Goal: Find contact information: Find contact information

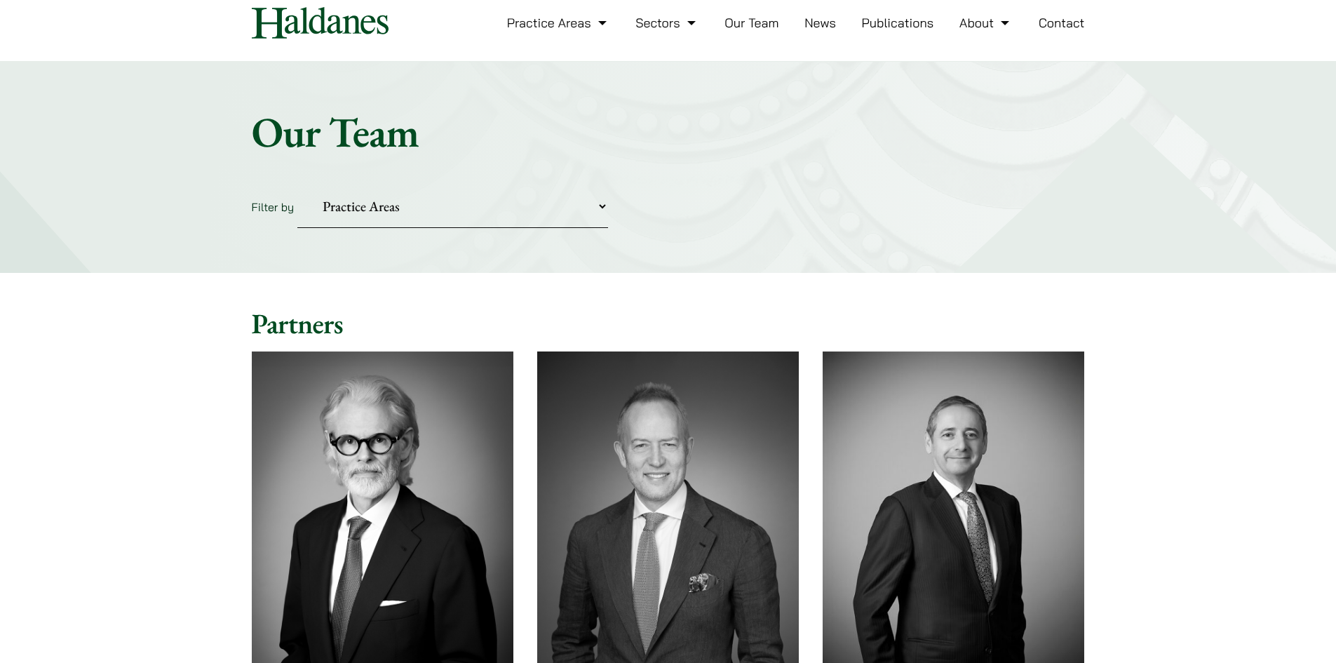
scroll to position [70, 0]
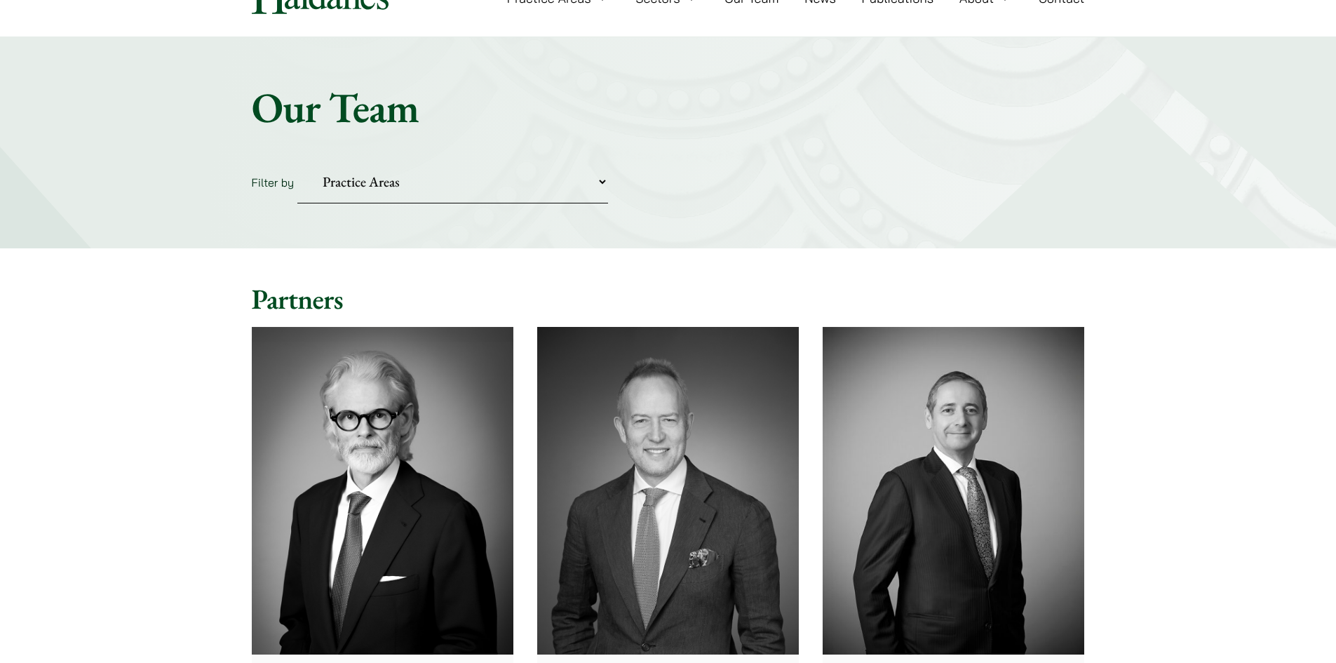
click at [600, 185] on select "Practice Areas Antitrust and Competition Civil Litigation & Dispute Resolution …" at bounding box center [452, 182] width 311 height 43
select select "fraud-and-asset-tracing"
click at [297, 161] on select "Practice Areas Antitrust and Competition Civil Litigation & Dispute Resolution …" at bounding box center [452, 182] width 311 height 43
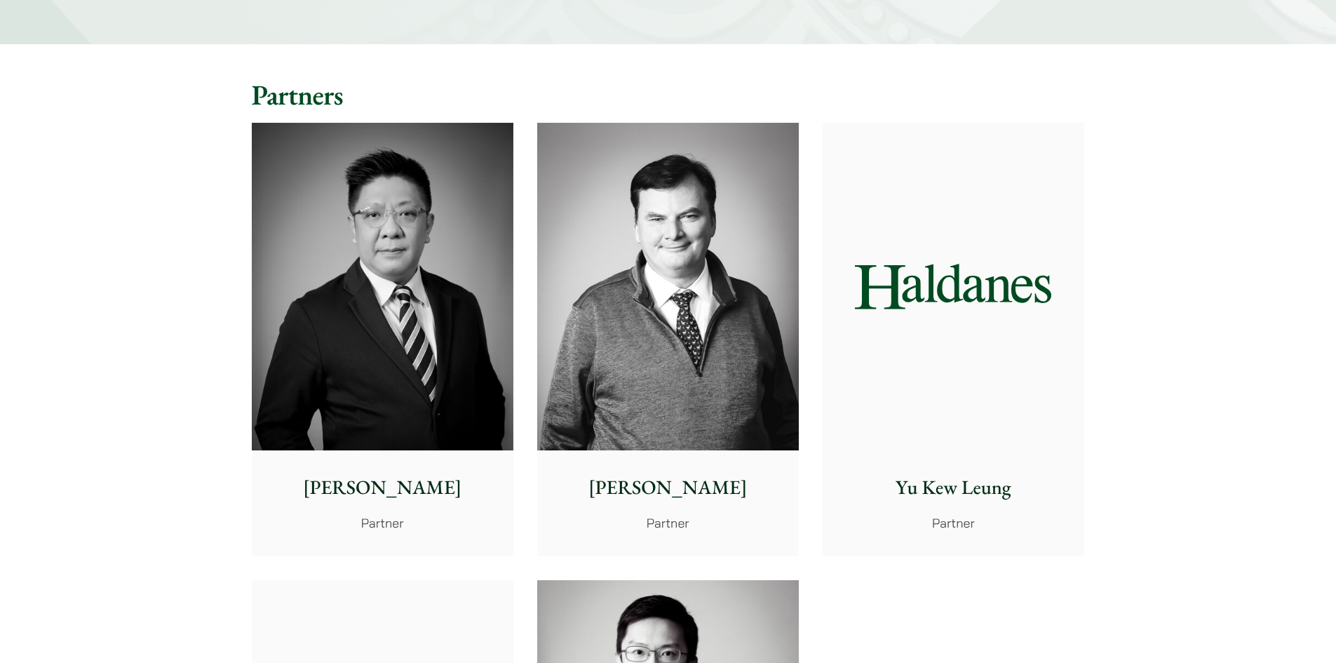
scroll to position [280, 0]
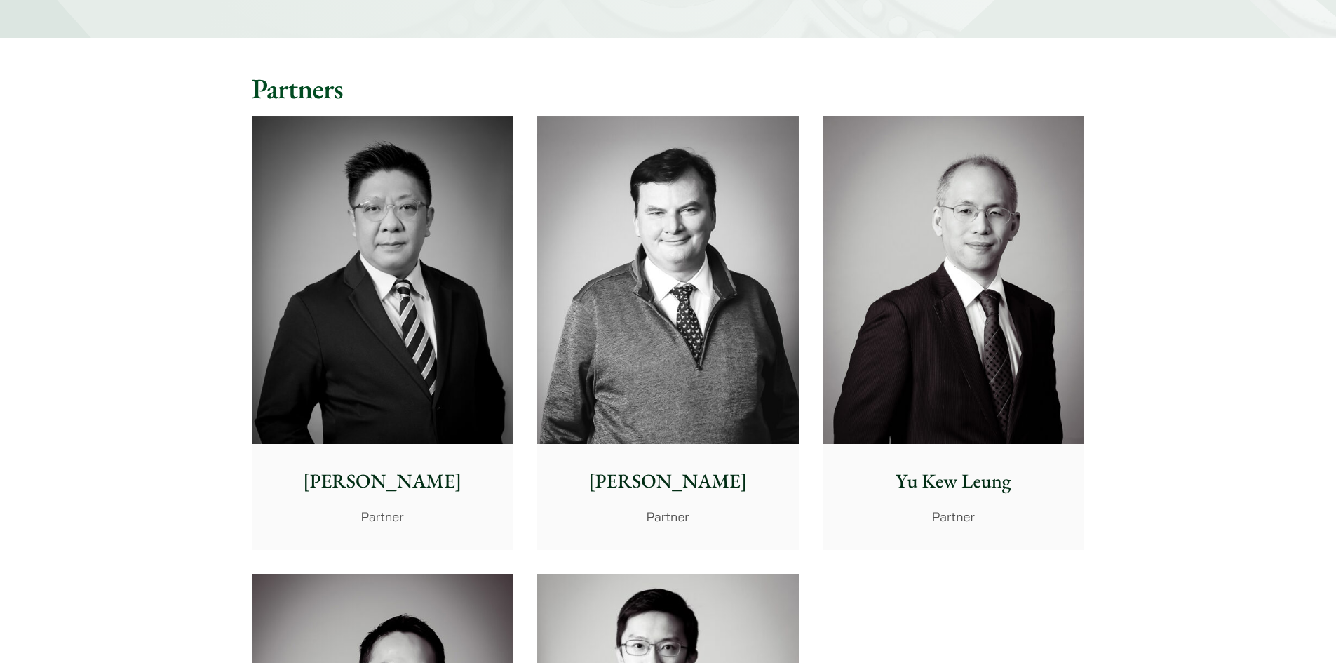
click at [659, 485] on p "[PERSON_NAME]" at bounding box center [667, 480] width 239 height 29
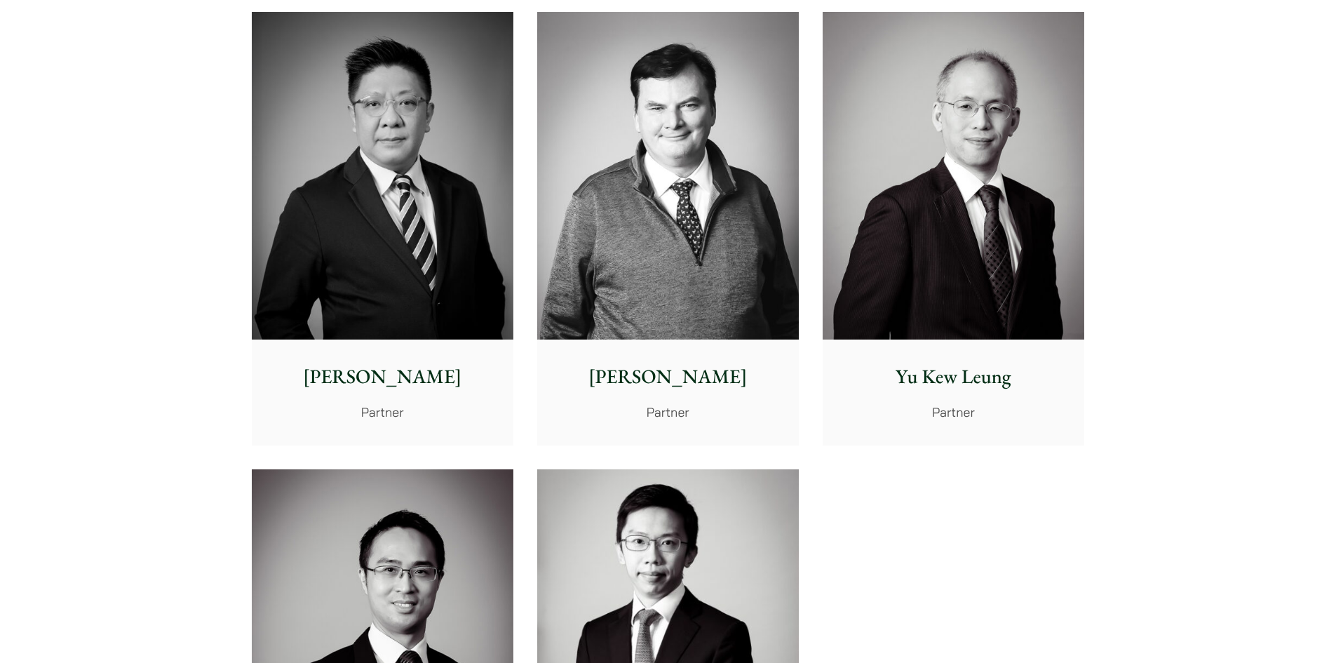
scroll to position [351, 0]
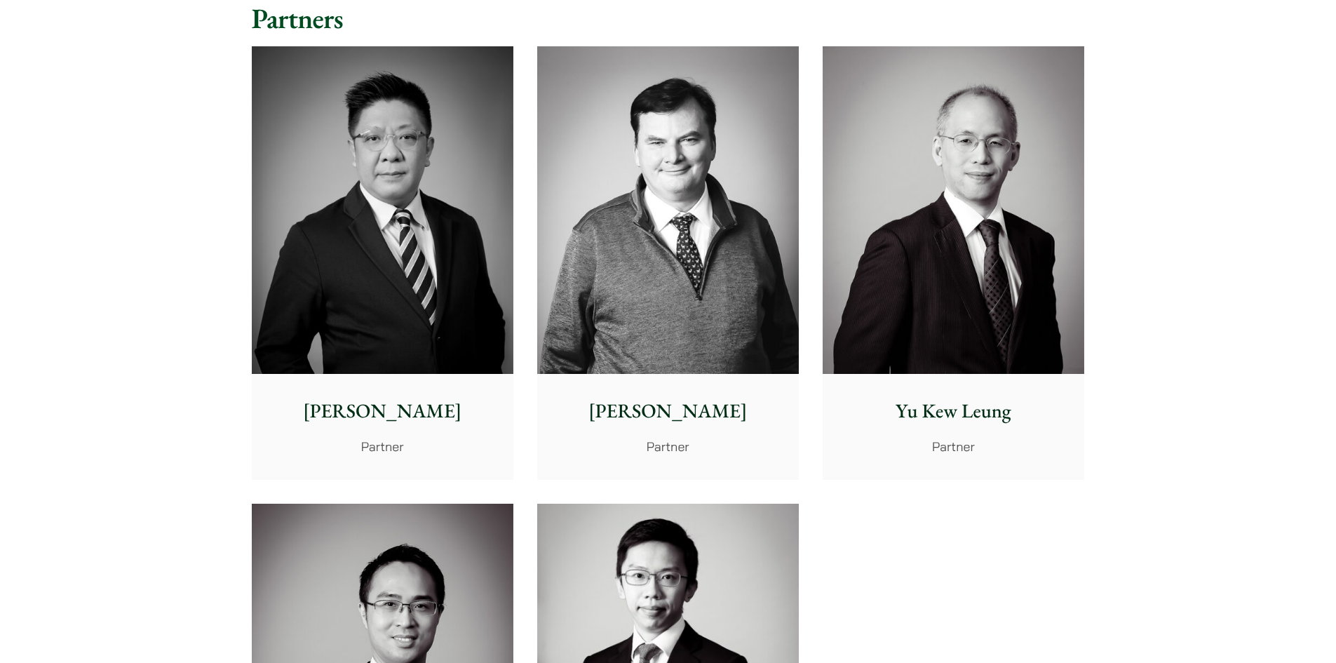
click at [389, 395] on div "Paul Lui Partner" at bounding box center [383, 426] width 262 height 104
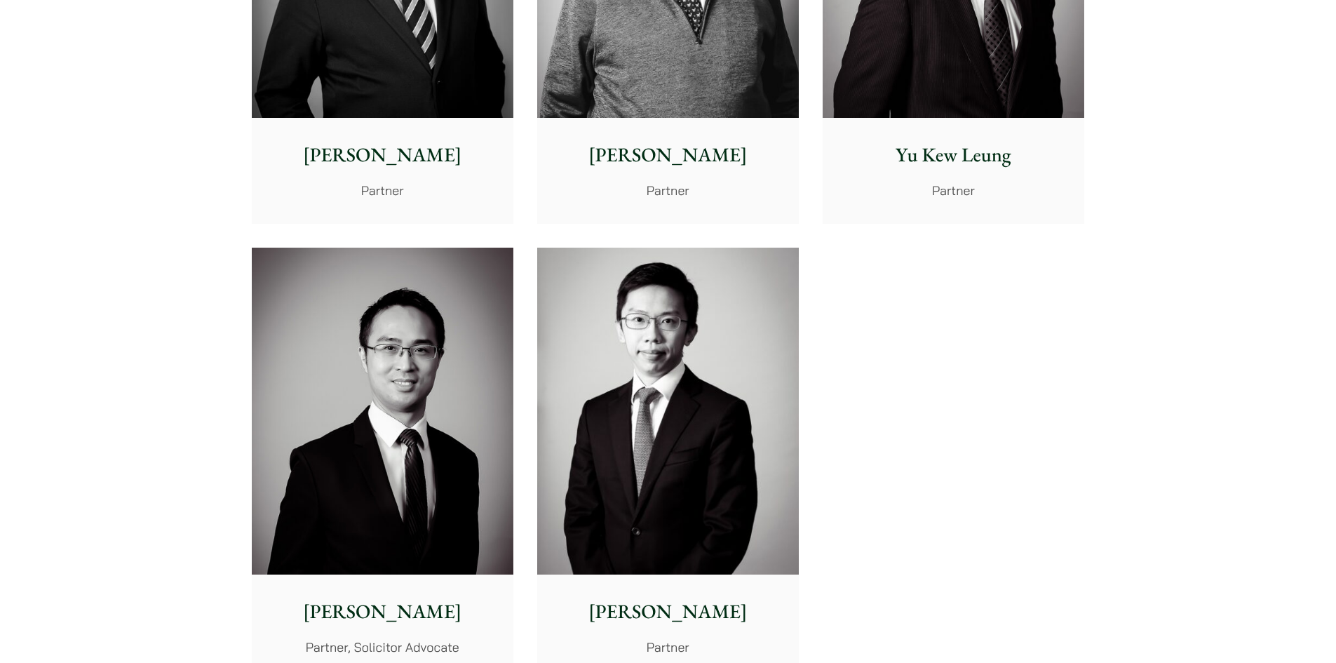
scroll to position [631, 0]
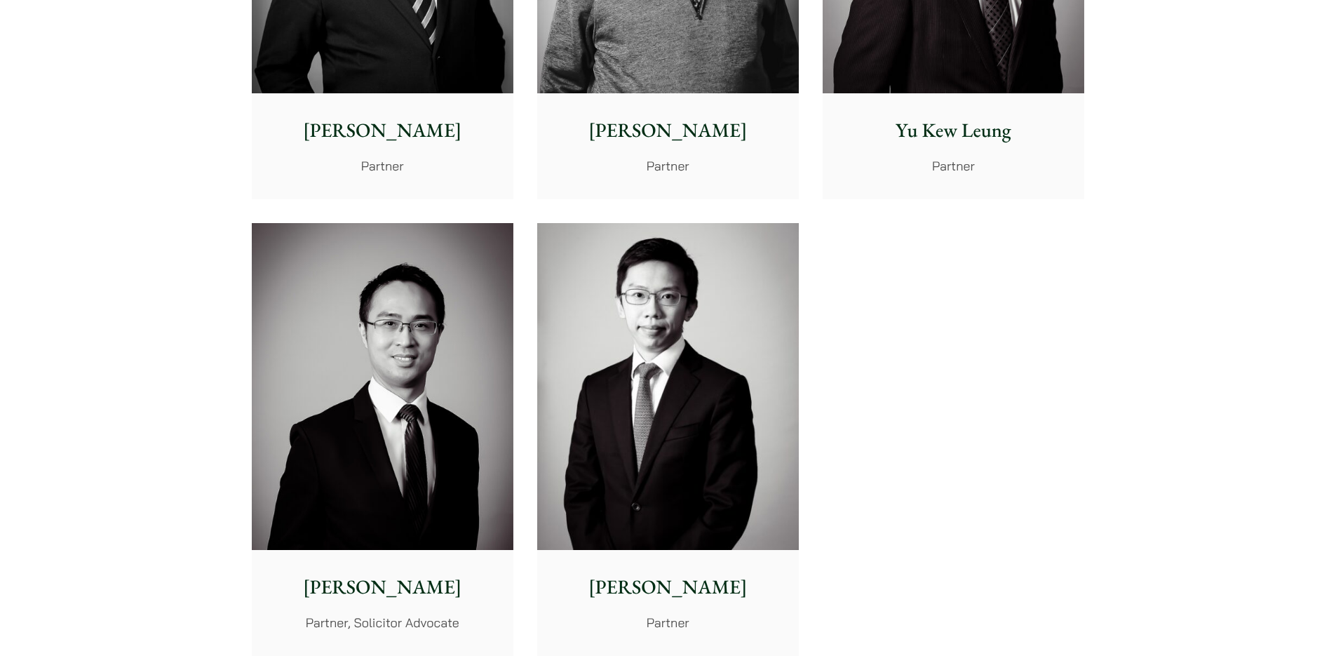
click at [386, 589] on p "Nathan Wong" at bounding box center [382, 586] width 239 height 29
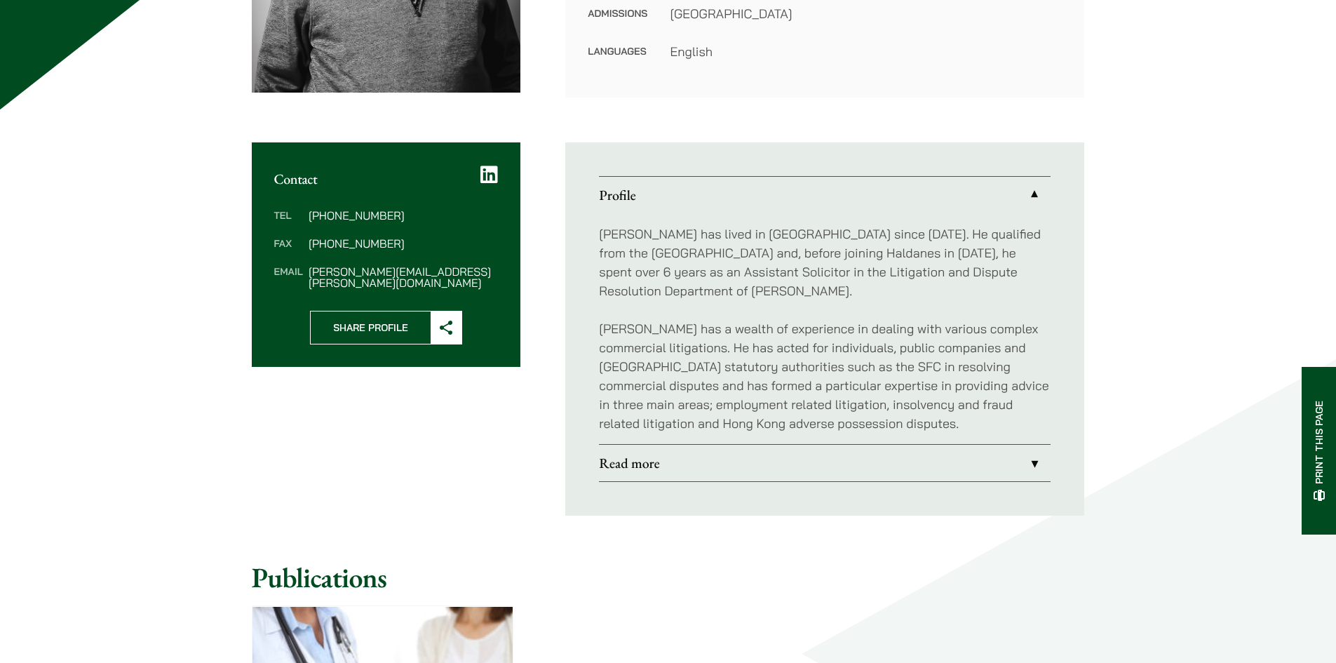
scroll to position [421, 0]
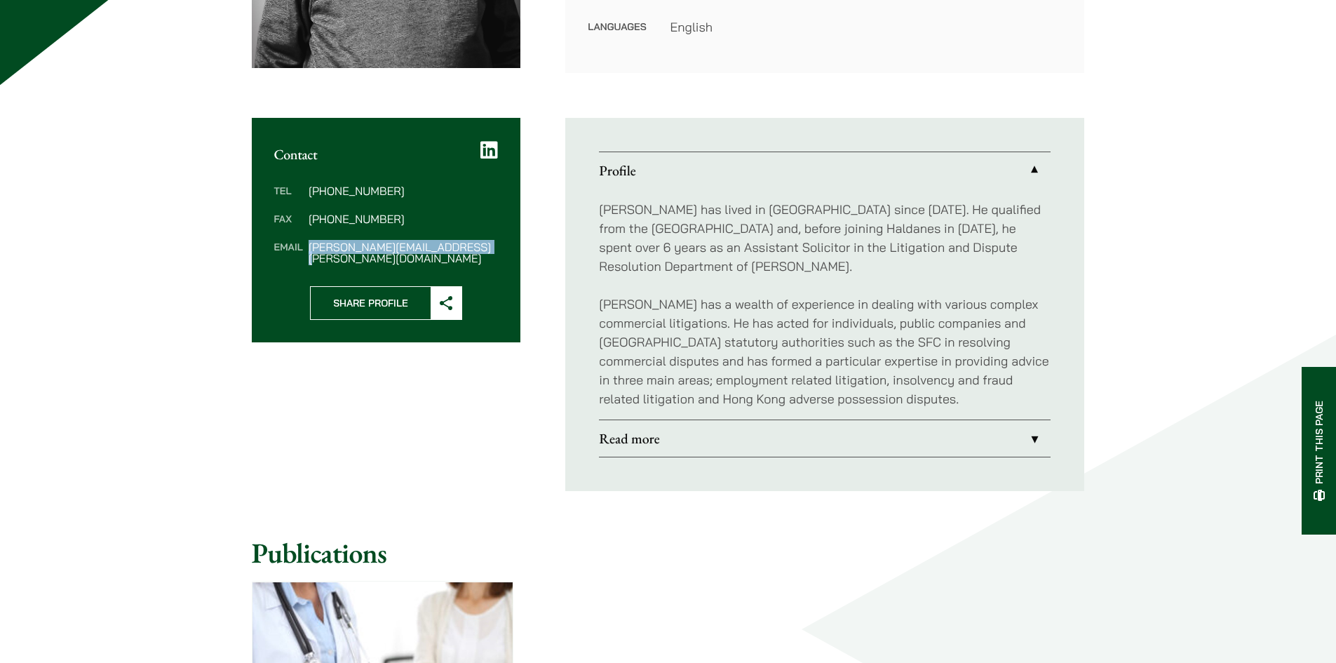
drag, startPoint x: 469, startPoint y: 244, endPoint x: 308, endPoint y: 255, distance: 160.9
click at [308, 255] on div "Tel [PHONE_NUMBER] Fax [PHONE_NUMBER] Email [PERSON_NAME][EMAIL_ADDRESS][PERSON…" at bounding box center [386, 224] width 269 height 123
copy dd "[PERSON_NAME][EMAIL_ADDRESS][PERSON_NAME][DOMAIN_NAME]"
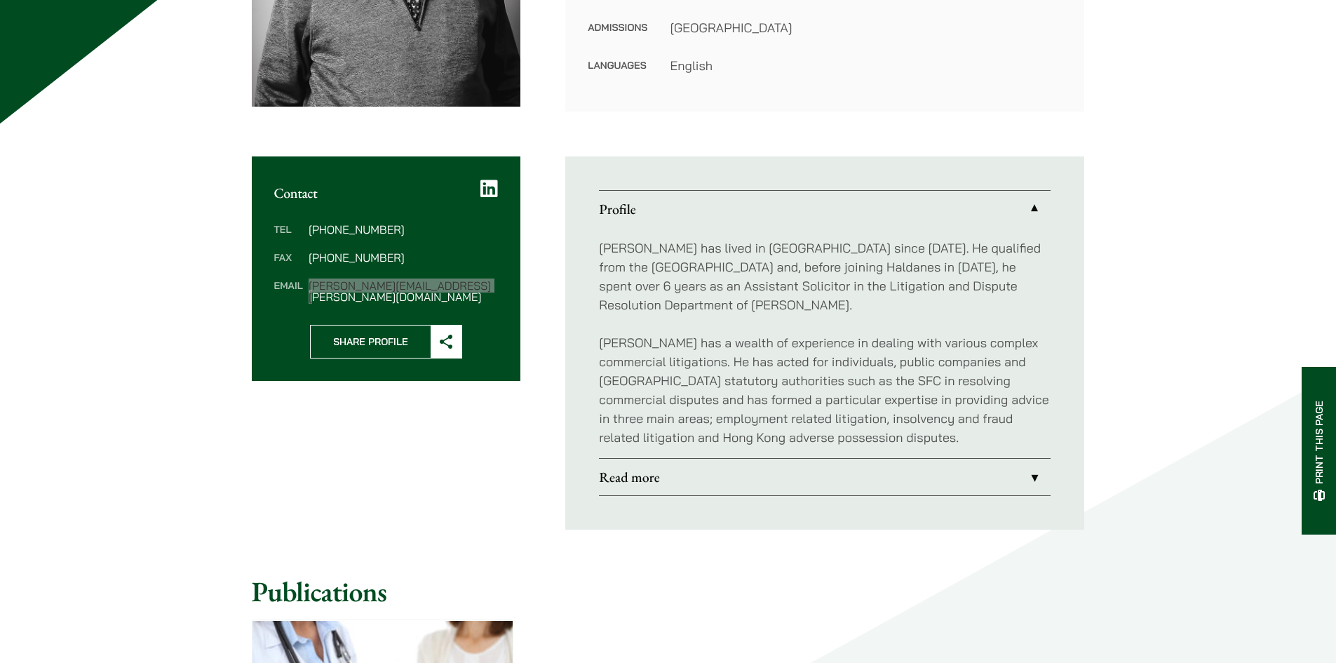
scroll to position [210, 0]
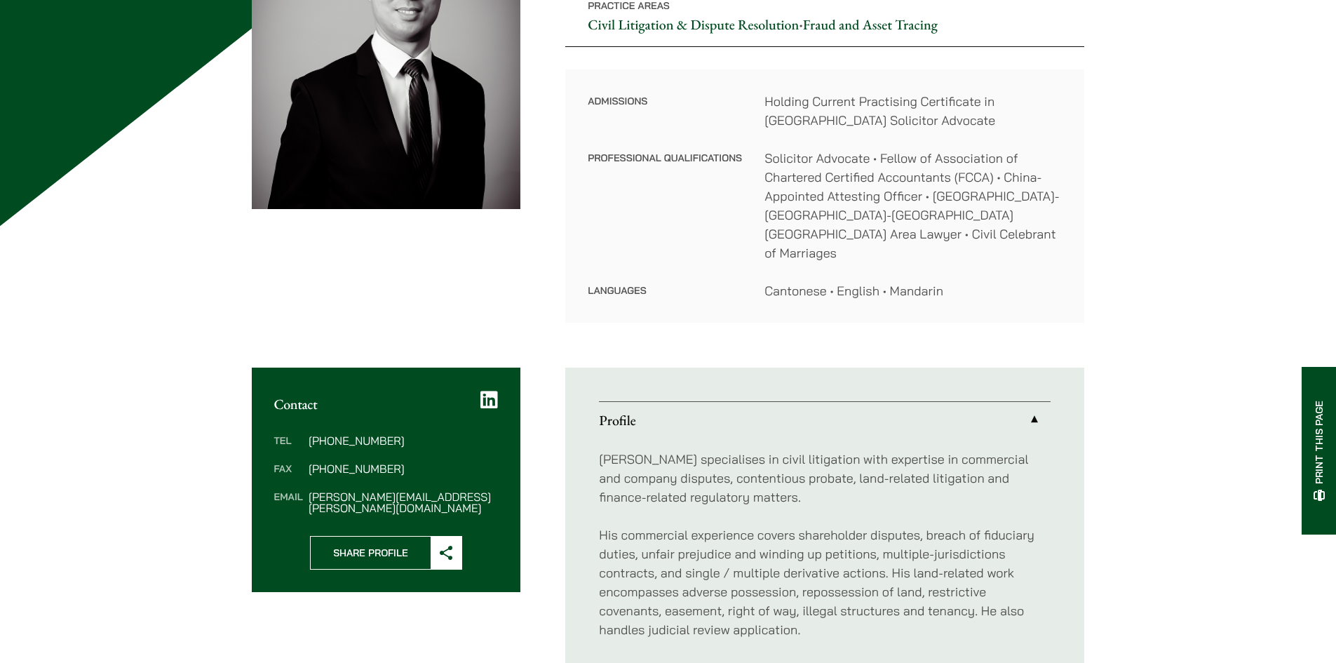
scroll to position [280, 0]
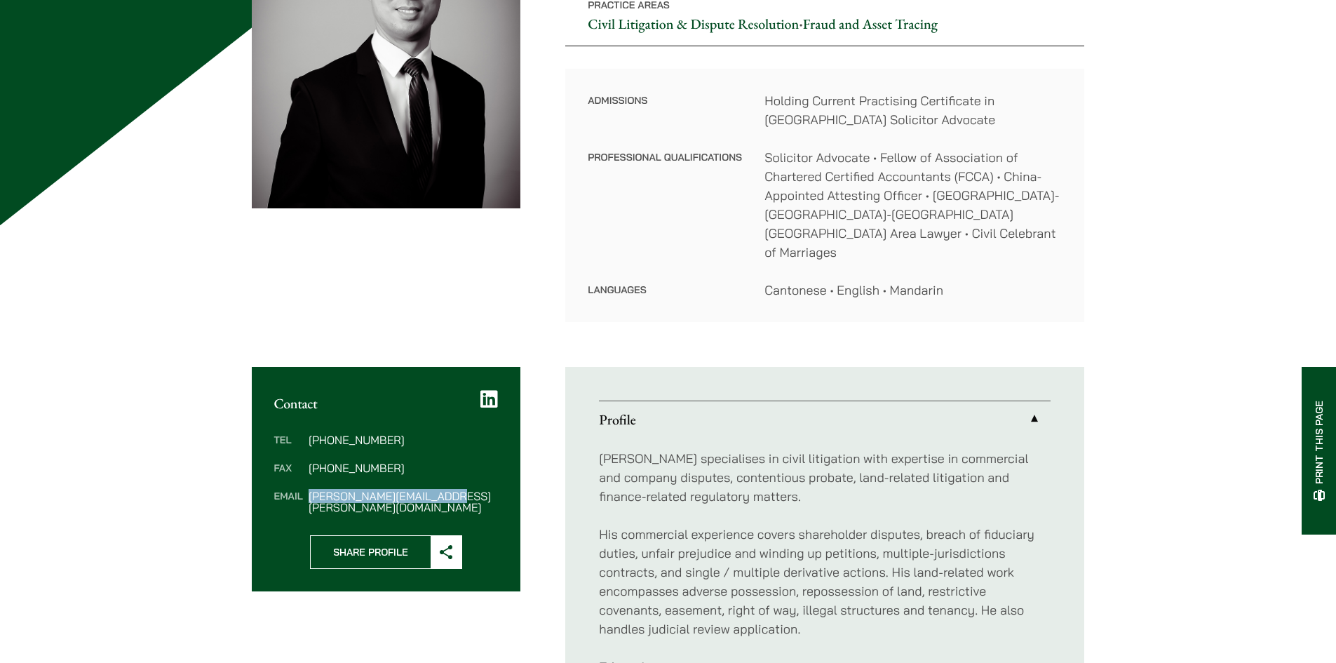
drag, startPoint x: 467, startPoint y: 478, endPoint x: 309, endPoint y: 484, distance: 157.9
click at [309, 484] on div "Tel (852) 2230 2856 Fax (852) 2845 1637 Email nathan.wong@haldanes.com" at bounding box center [386, 473] width 269 height 123
copy dd "nathan.wong@haldanes.com"
